Goal: Find specific page/section: Find specific page/section

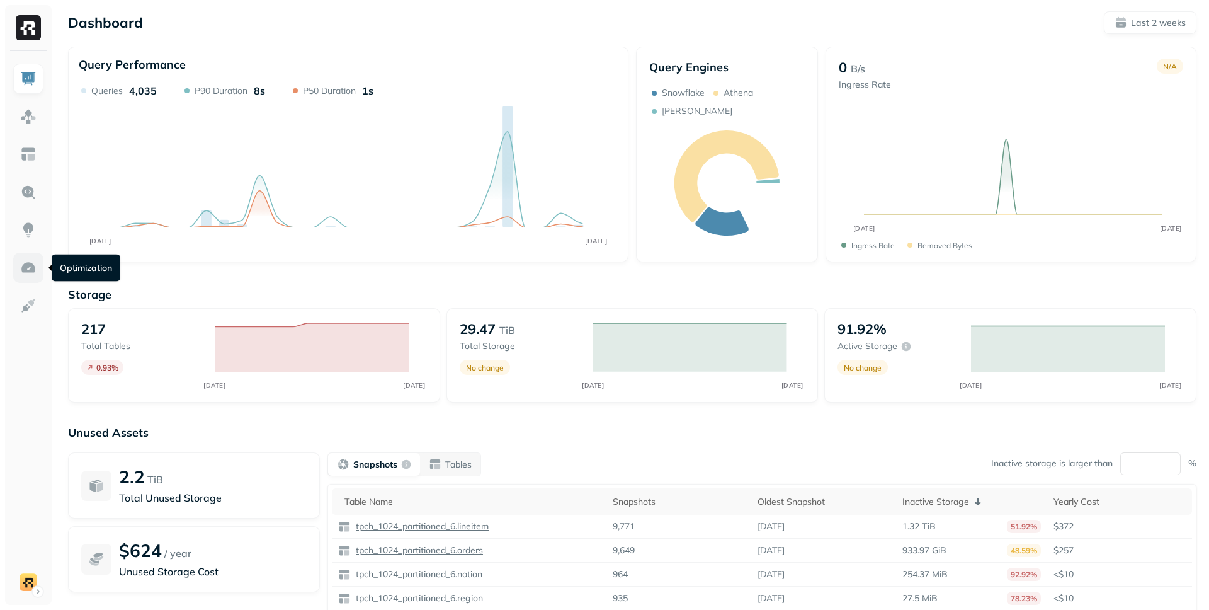
click at [19, 264] on link at bounding box center [28, 268] width 30 height 30
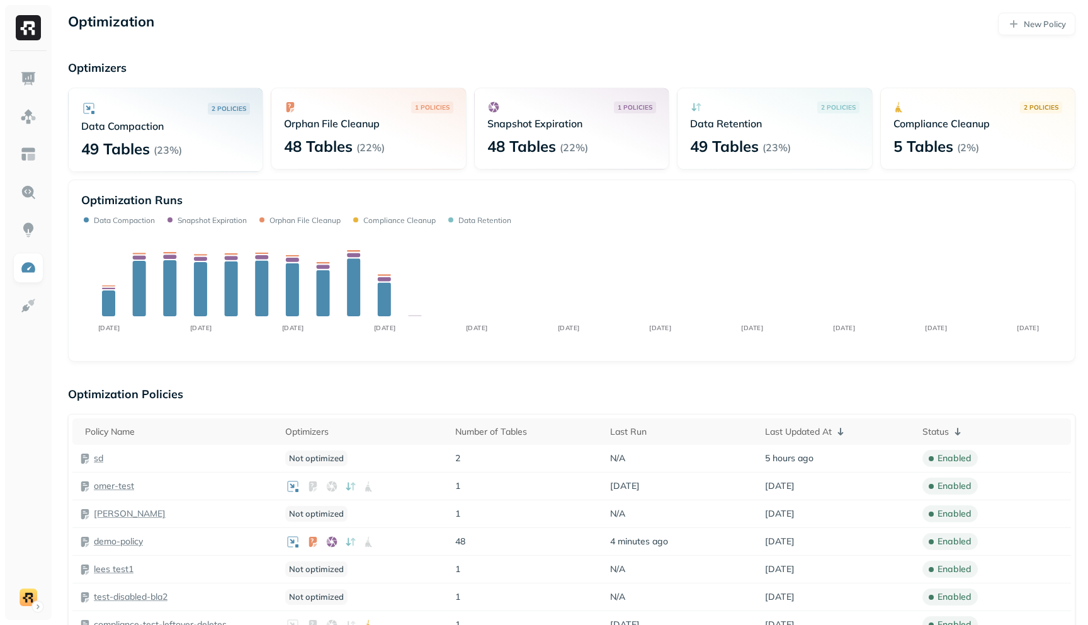
click at [346, 140] on p "48 Tables" at bounding box center [318, 146] width 69 height 20
click at [341, 193] on div "Optimization Runs" at bounding box center [571, 200] width 981 height 14
